Goal: Feedback & Contribution: Submit feedback/report problem

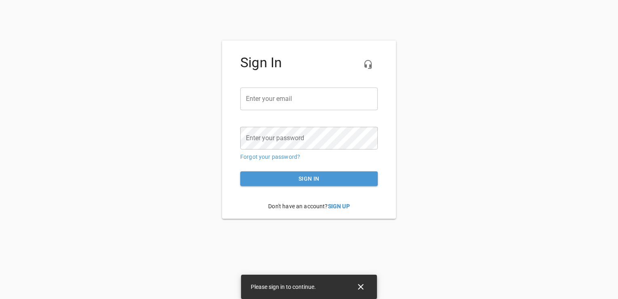
type input "[EMAIL_ADDRESS][DOMAIN_NAME]"
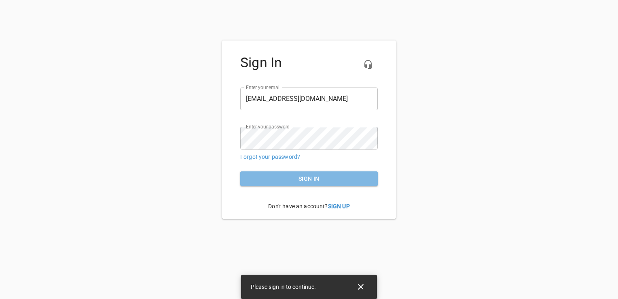
click at [309, 174] on span "Sign in" at bounding box center [309, 179] width 125 height 10
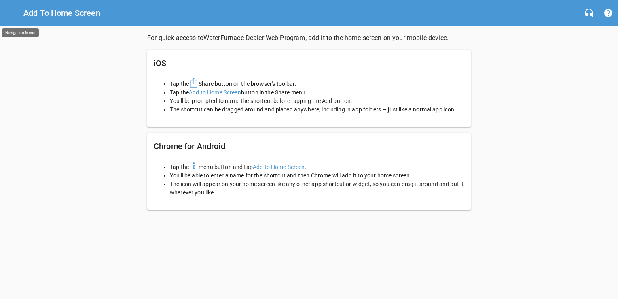
click at [11, 14] on icon "Open drawer" at bounding box center [12, 13] width 10 height 10
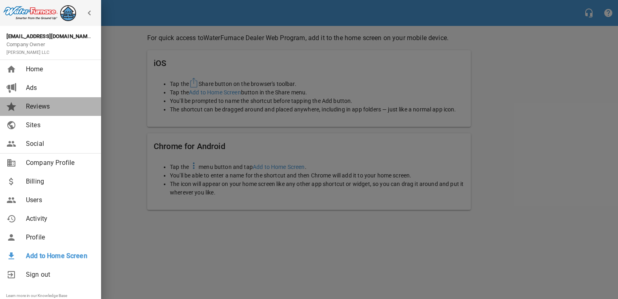
click at [38, 104] on span "Reviews" at bounding box center [59, 107] width 66 height 10
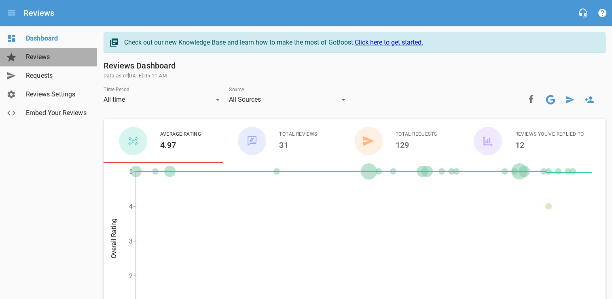
click at [38, 58] on span "Reviews" at bounding box center [57, 57] width 62 height 10
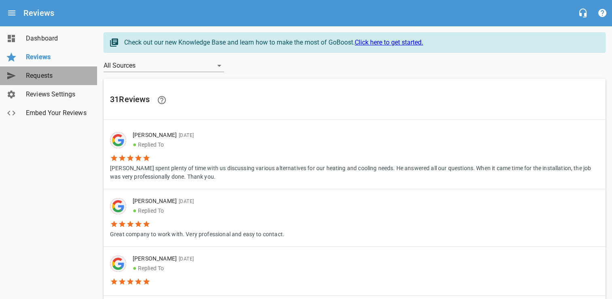
click at [50, 76] on span "Requests" at bounding box center [57, 76] width 62 height 10
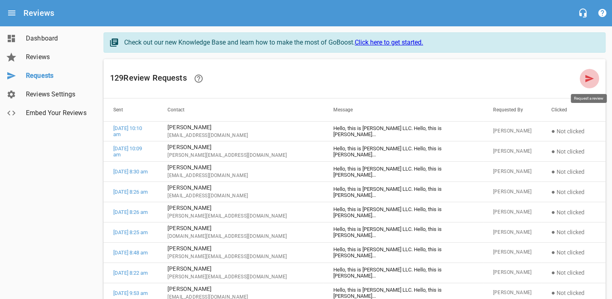
click at [586, 81] on icon at bounding box center [590, 78] width 8 height 7
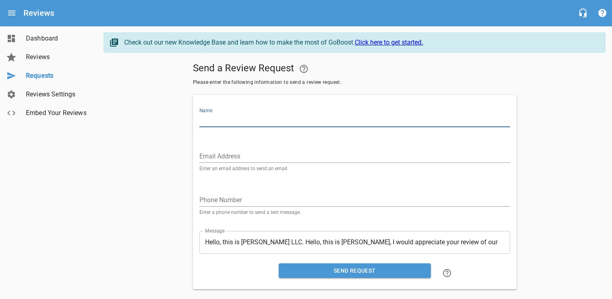
click at [304, 119] on input "Name" at bounding box center [355, 120] width 311 height 13
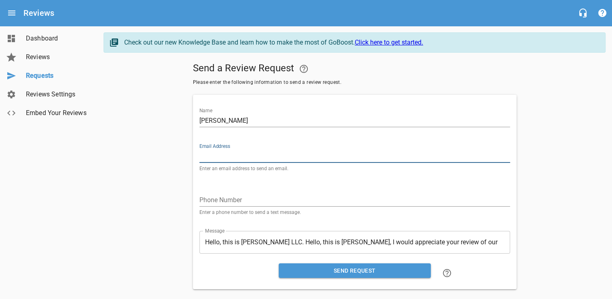
click at [307, 151] on input "Email Address" at bounding box center [355, 156] width 311 height 13
click at [304, 138] on div "Email Address Enter an email address to send an email." at bounding box center [354, 156] width 317 height 44
click at [293, 150] on input "Email Address" at bounding box center [355, 156] width 311 height 13
click at [276, 124] on input "[PERSON_NAME]" at bounding box center [355, 120] width 311 height 13
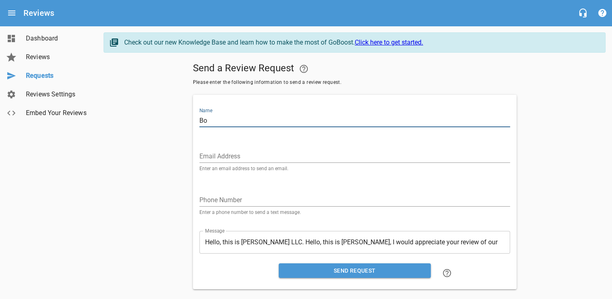
type input "B"
click at [527, 206] on div "Send a Review Request Please enter the following information to send a review r…" at bounding box center [355, 174] width 502 height 230
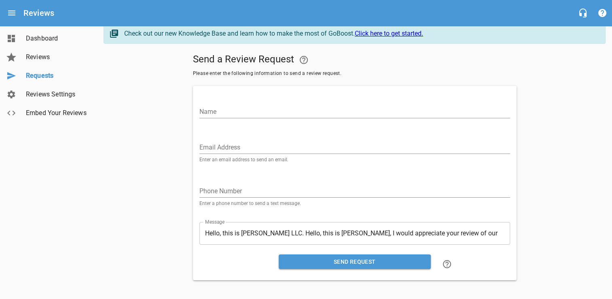
scroll to position [14, 0]
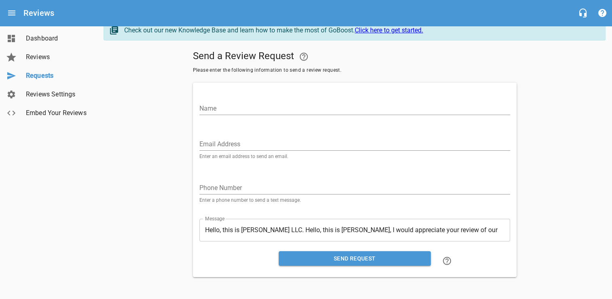
click at [285, 139] on input "Email Address" at bounding box center [355, 144] width 311 height 13
click at [249, 144] on input "b" at bounding box center [355, 144] width 311 height 13
click at [246, 138] on input "b" at bounding box center [355, 144] width 311 height 13
type input "[PERSON_NAME][EMAIL_ADDRESS][DOMAIN_NAME]"
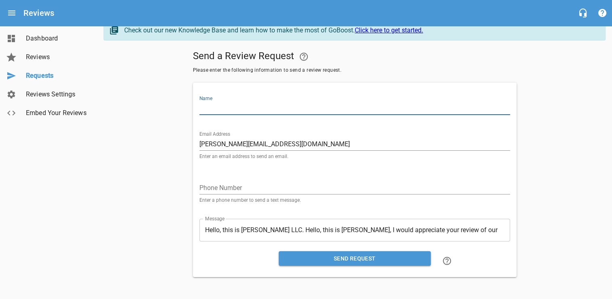
click at [241, 102] on input "Name" at bounding box center [355, 108] width 311 height 13
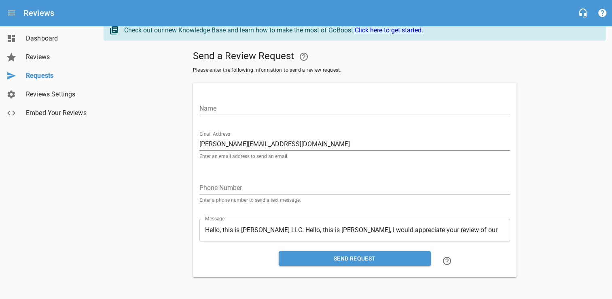
click at [172, 213] on div "Send a Review Request Please enter the following information to send a review r…" at bounding box center [355, 162] width 502 height 230
click at [341, 257] on span "Send Request" at bounding box center [354, 258] width 139 height 10
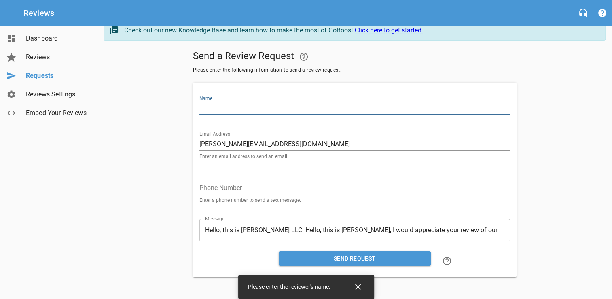
click at [241, 109] on input "Name" at bounding box center [355, 108] width 311 height 13
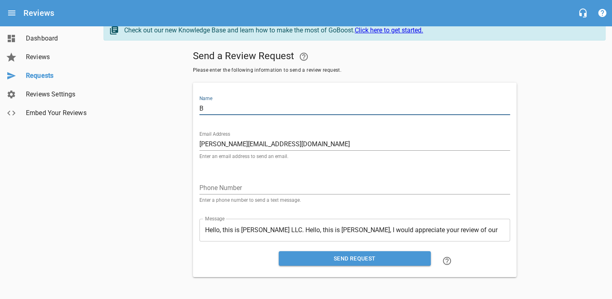
type input "[PERSON_NAME]"
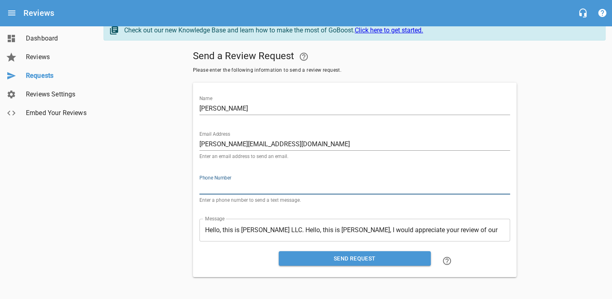
click at [341, 253] on span "Send Request" at bounding box center [354, 258] width 139 height 10
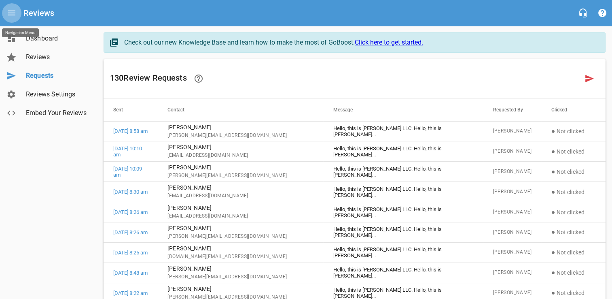
click at [13, 13] on icon "Open drawer" at bounding box center [11, 13] width 7 height 5
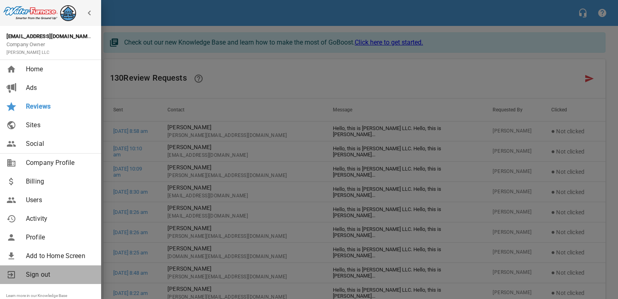
click at [39, 275] on span "Sign out" at bounding box center [59, 275] width 66 height 10
